Goal: Task Accomplishment & Management: Use online tool/utility

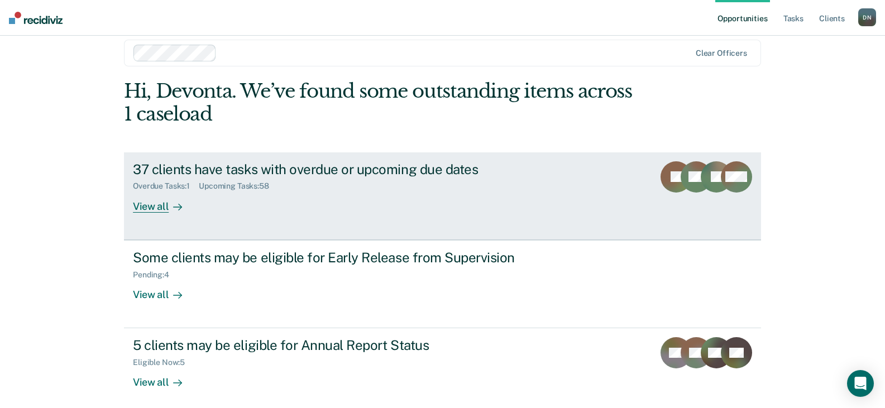
scroll to position [22, 0]
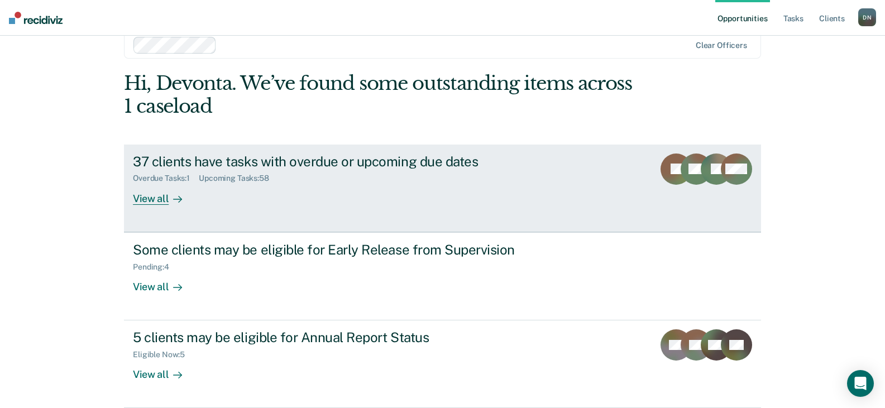
click at [169, 199] on div at bounding box center [175, 198] width 13 height 13
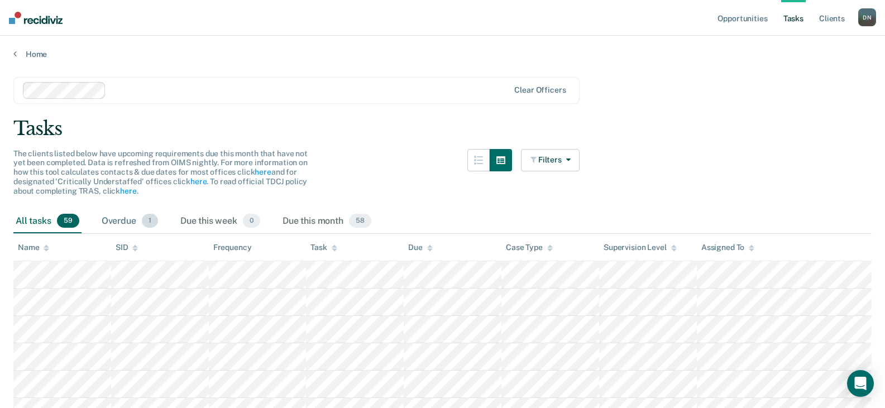
click at [147, 216] on span "1" at bounding box center [150, 221] width 16 height 15
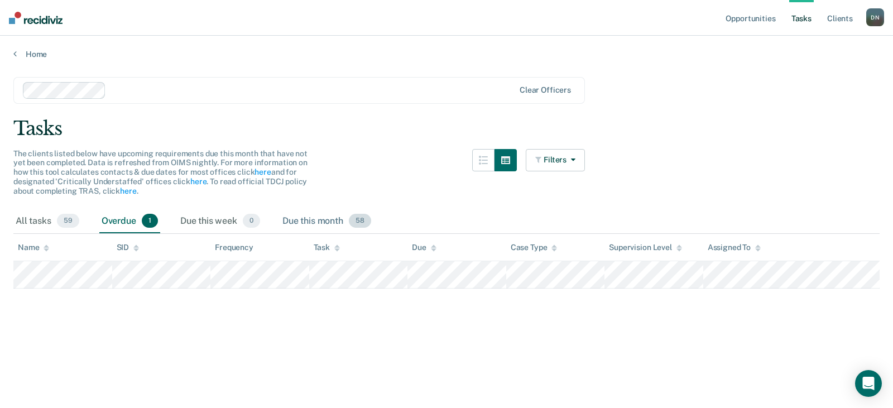
click at [321, 218] on div "Due this month 58" at bounding box center [326, 221] width 93 height 25
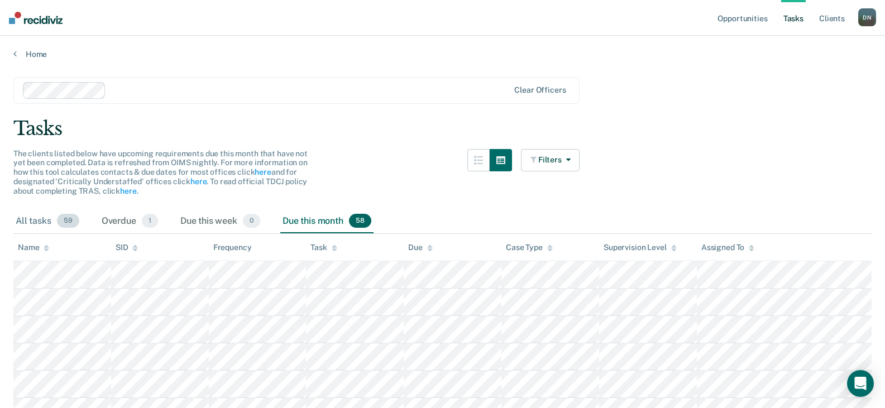
click at [52, 221] on div "All tasks 59" at bounding box center [47, 221] width 68 height 25
click at [327, 246] on div "Task" at bounding box center [323, 247] width 26 height 9
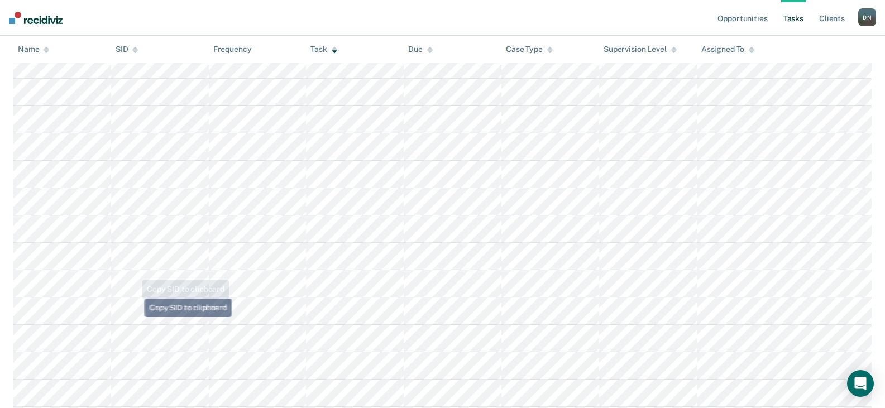
scroll to position [1077, 0]
